Goal: Complete application form: Complete application form

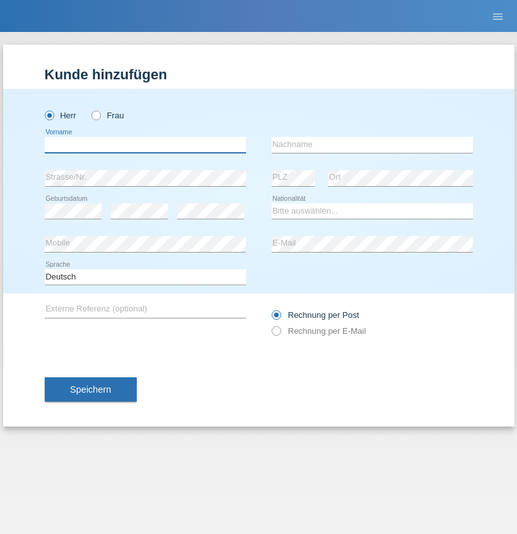
click at [145, 144] on input "text" at bounding box center [145, 145] width 201 height 16
type input "Frank"
click at [372, 144] on input "text" at bounding box center [372, 145] width 201 height 16
type input "Baumann"
select select "CH"
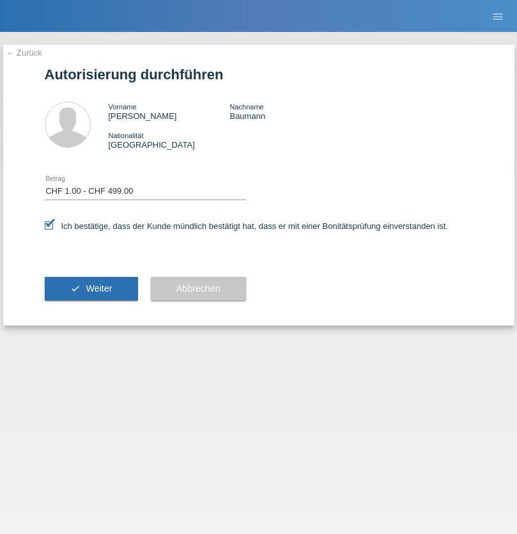
select select "1"
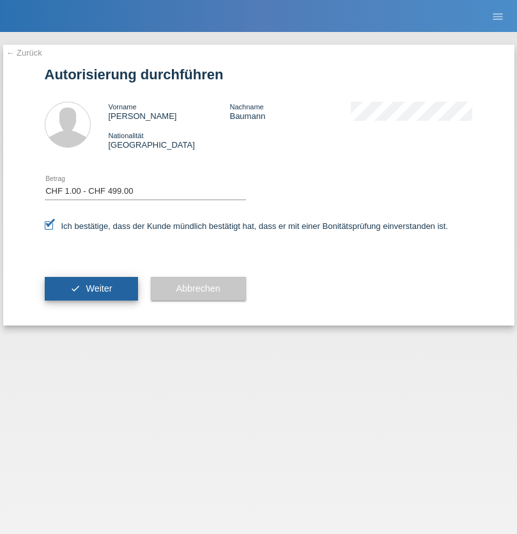
click at [91, 288] on span "Weiter" at bounding box center [99, 288] width 26 height 10
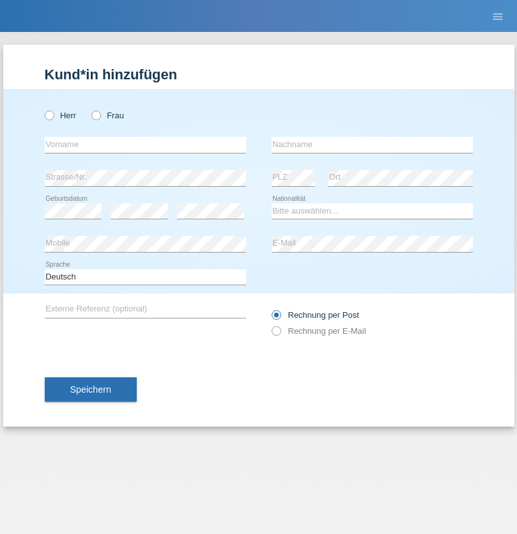
radio input "true"
click at [145, 144] on input "text" at bounding box center [145, 145] width 201 height 16
type input "[PERSON_NAME]"
click at [372, 144] on input "text" at bounding box center [372, 145] width 201 height 16
type input "Baumann"
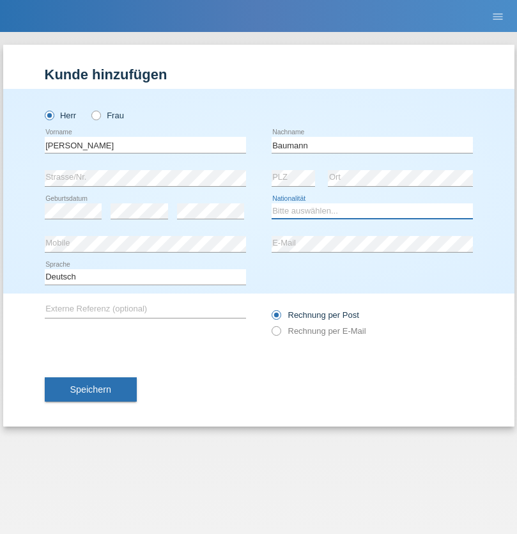
select select "CH"
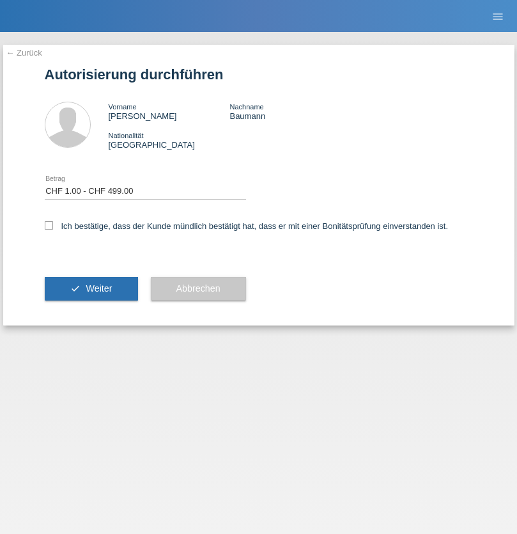
select select "1"
checkbox input "true"
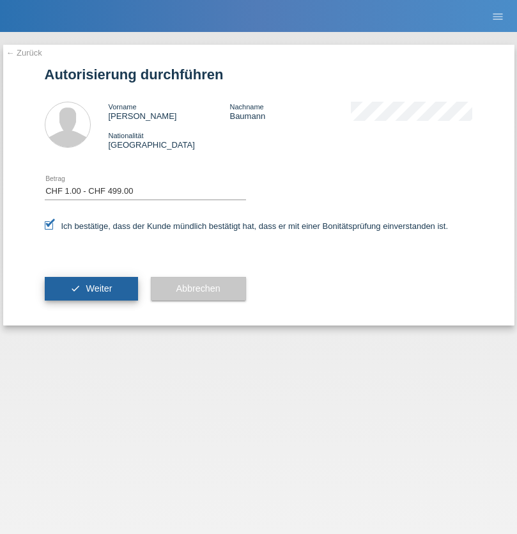
click at [91, 288] on span "Weiter" at bounding box center [99, 288] width 26 height 10
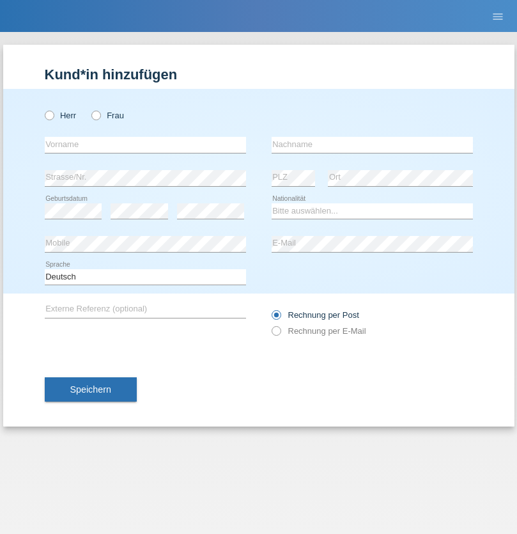
radio input "true"
click at [145, 144] on input "text" at bounding box center [145, 145] width 201 height 16
type input "[PERSON_NAME]"
click at [372, 144] on input "text" at bounding box center [372, 145] width 201 height 16
type input "Monteiro"
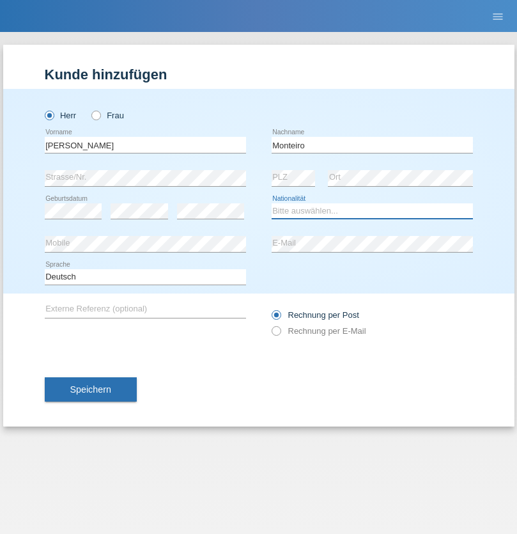
select select "PT"
select select "C"
select select "20"
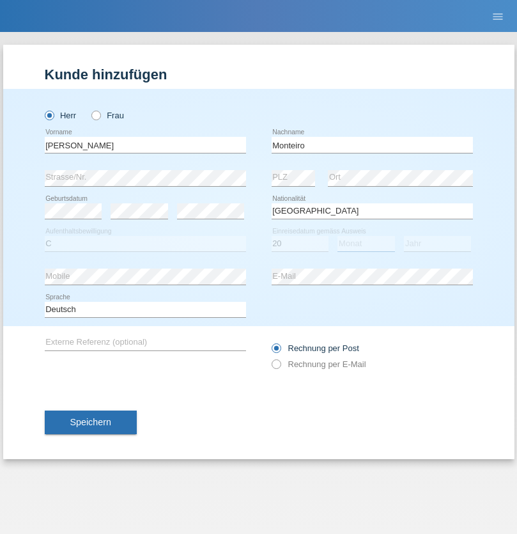
select select "07"
select select "2016"
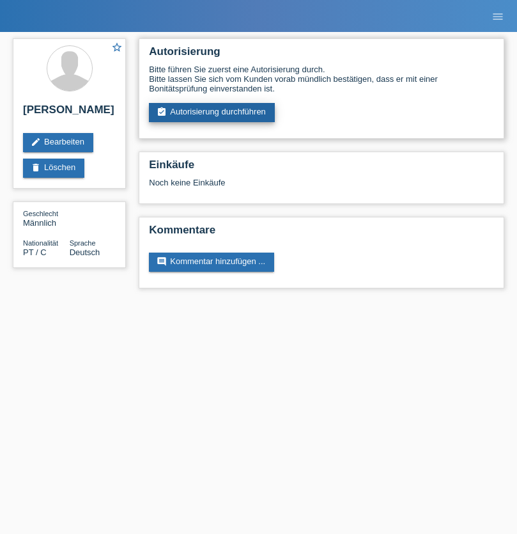
click at [212, 112] on link "assignment_turned_in Autorisierung durchführen" at bounding box center [212, 112] width 126 height 19
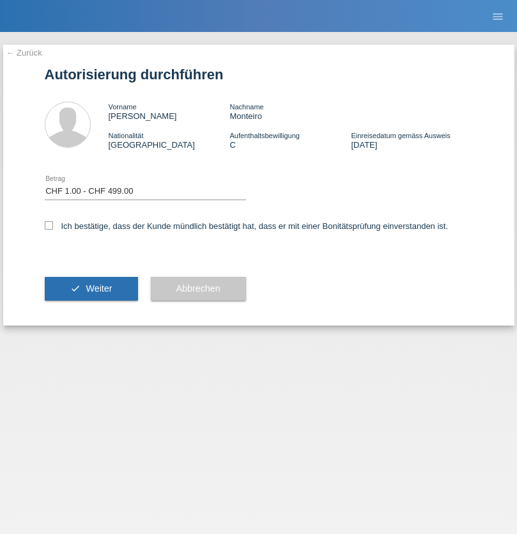
select select "1"
checkbox input "true"
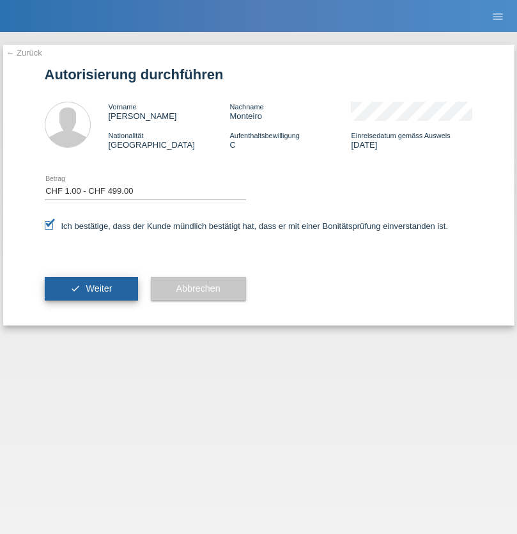
click at [91, 288] on span "Weiter" at bounding box center [99, 288] width 26 height 10
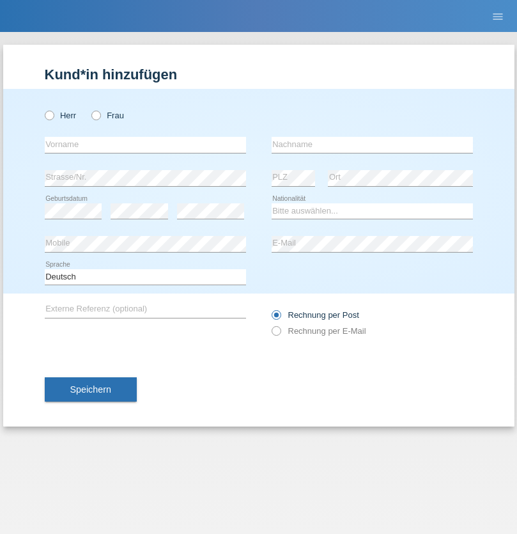
radio input "true"
click at [145, 144] on input "text" at bounding box center [145, 145] width 201 height 16
type input "[PERSON_NAME]"
click at [372, 144] on input "text" at bounding box center [372, 145] width 201 height 16
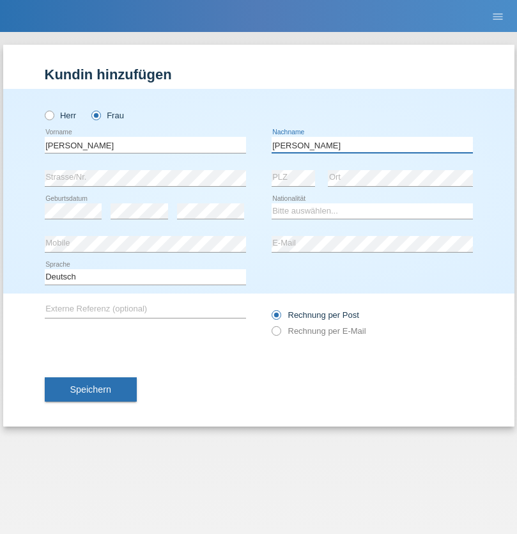
type input "Yolana"
select select "UA"
select select "C"
select select "09"
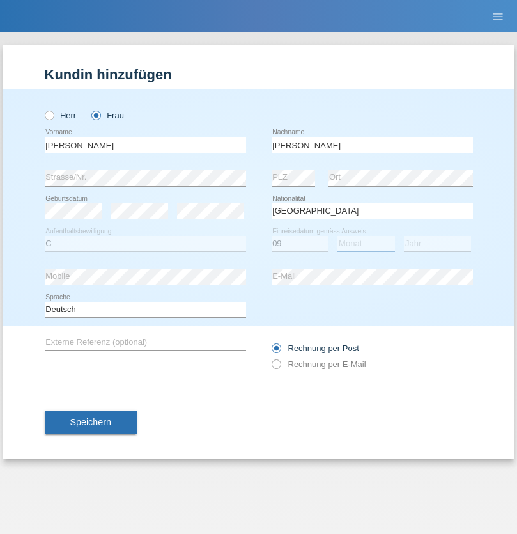
select select "12"
select select "2021"
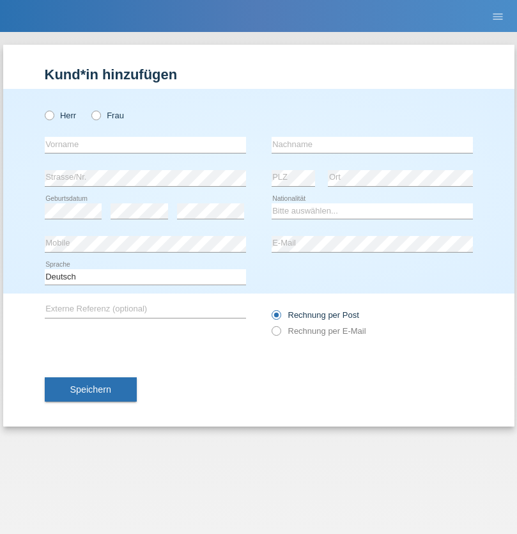
radio input "true"
click at [145, 144] on input "text" at bounding box center [145, 145] width 201 height 16
type input "K"
click at [372, 144] on input "text" at bounding box center [372, 145] width 201 height 16
type input "Keel"
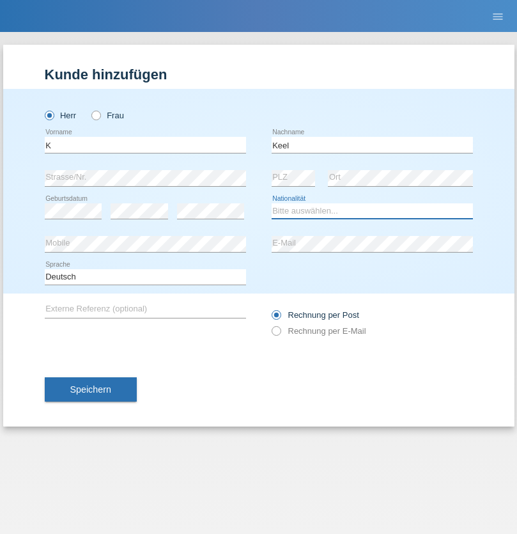
select select "CH"
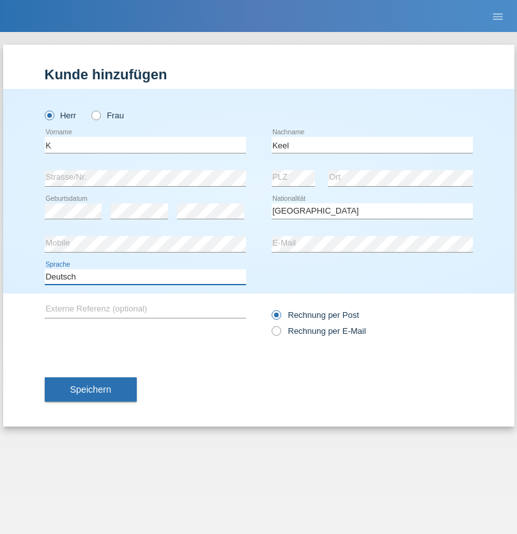
select select "en"
